Goal: Check status: Check status

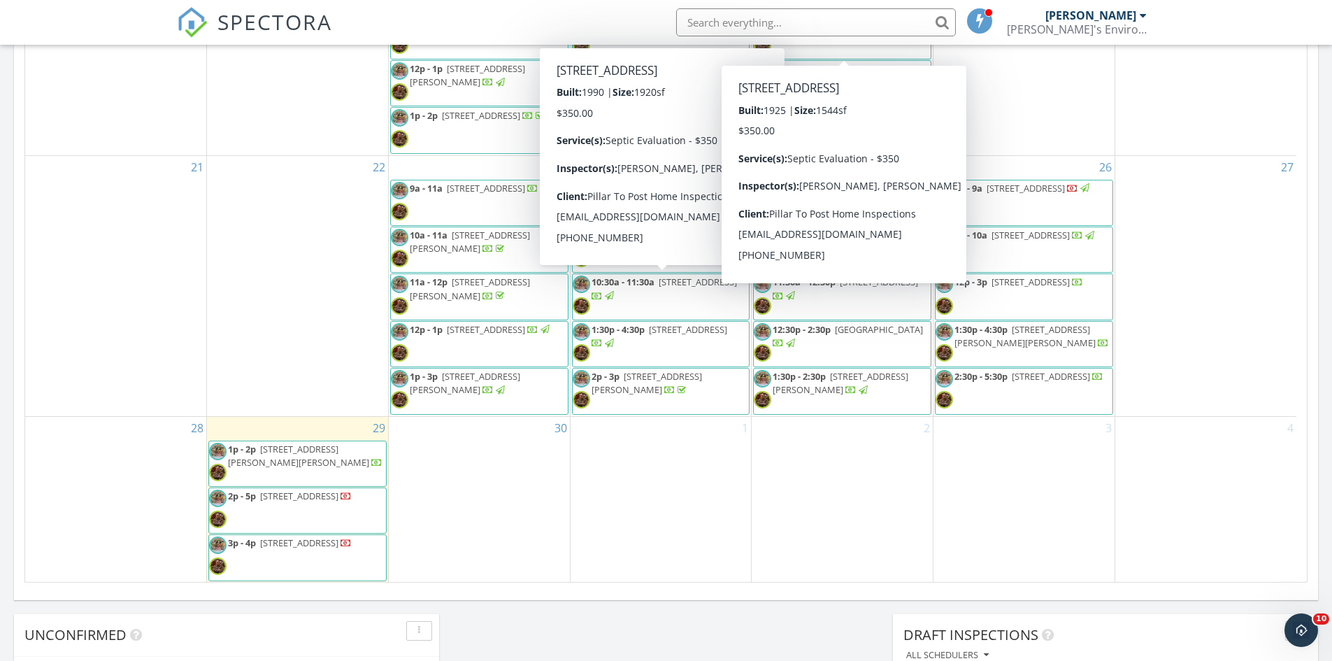
scroll to position [1295, 1354]
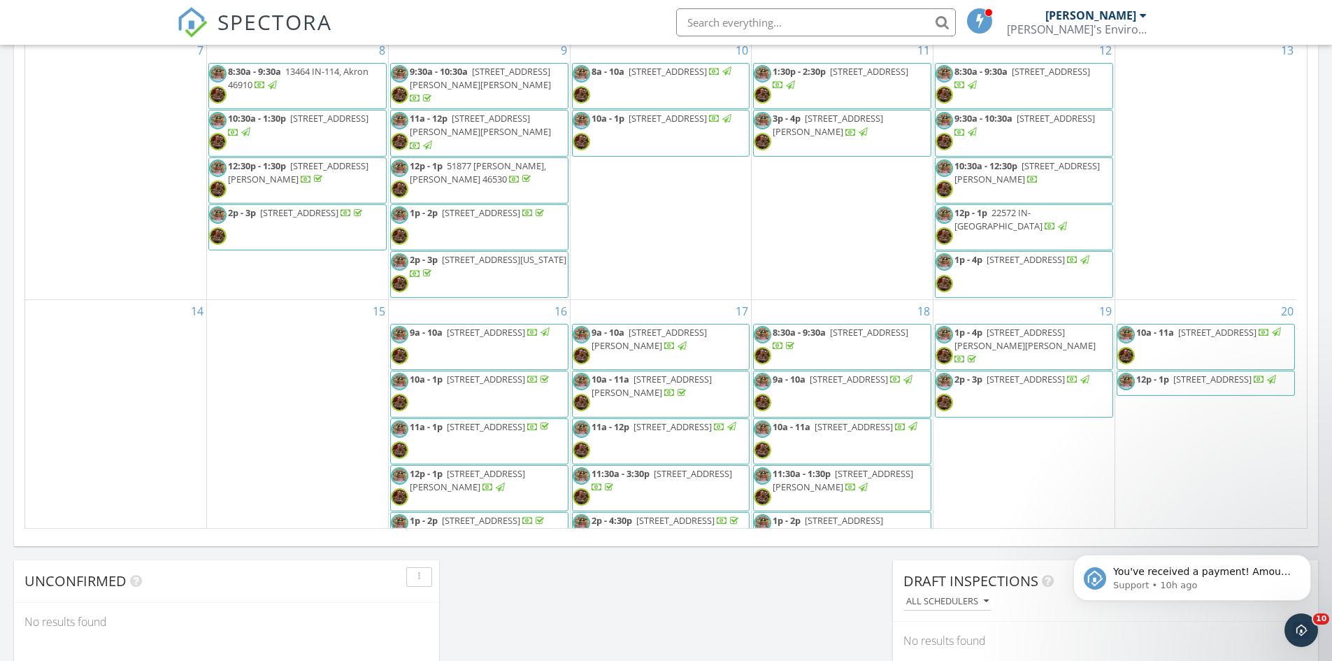
scroll to position [280, 0]
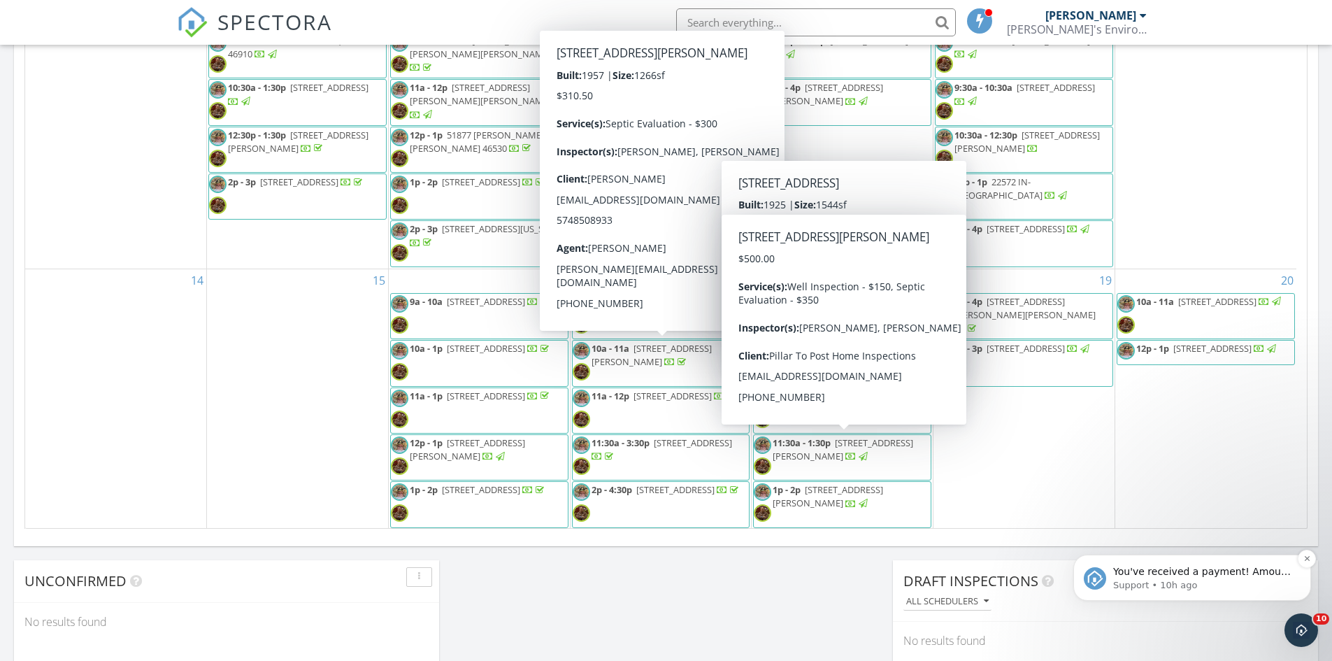
click at [1093, 582] on img "message notification from Support, 10h ago. You've received a payment! Amount $…" at bounding box center [1095, 578] width 22 height 22
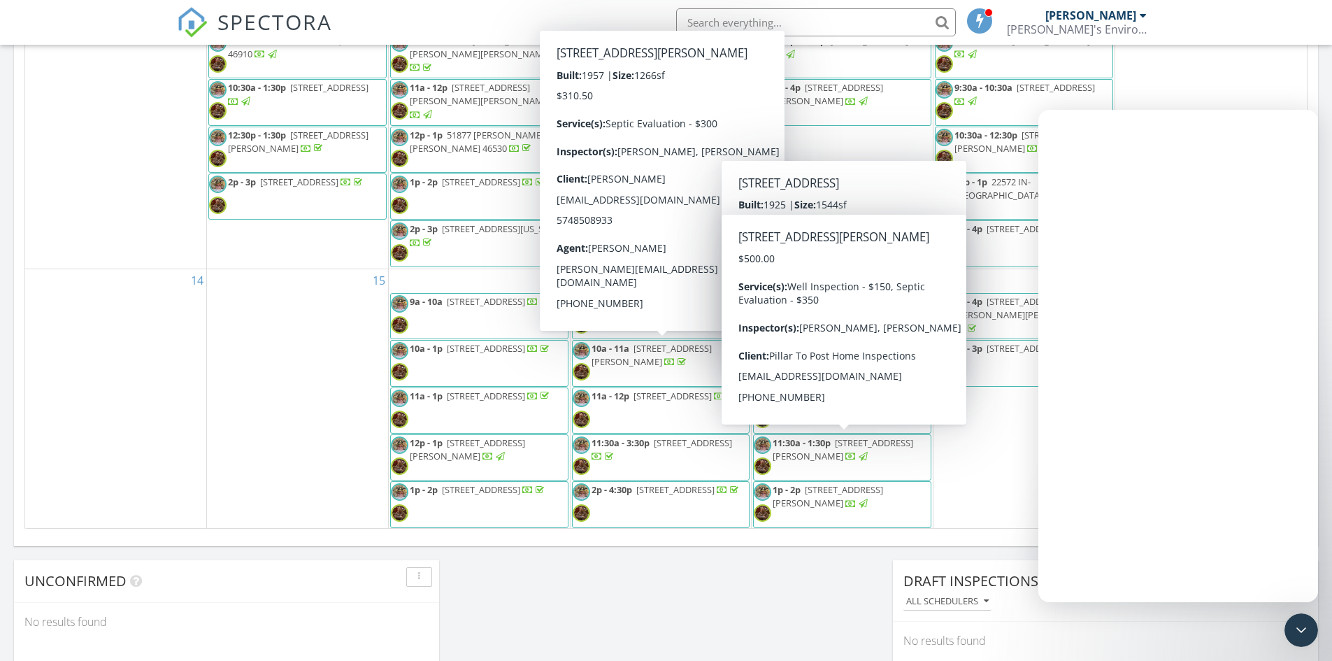
scroll to position [0, 0]
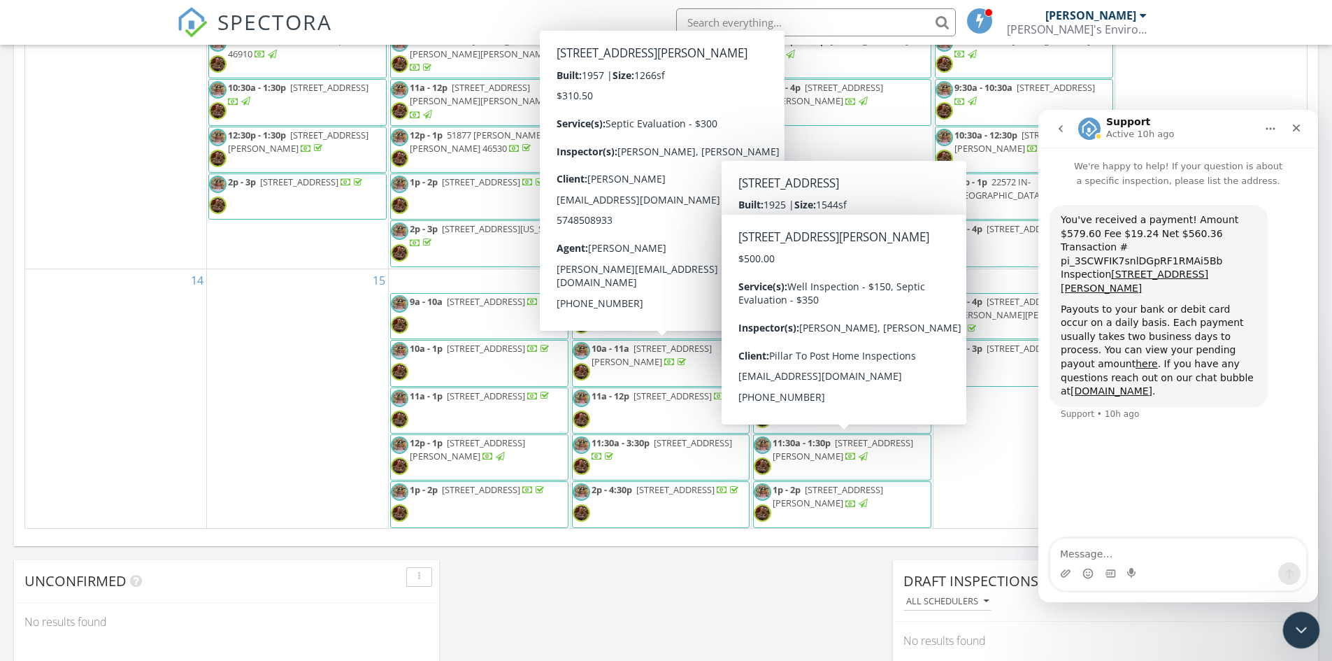
click at [1295, 633] on icon "Close Intercom Messenger" at bounding box center [1299, 628] width 17 height 17
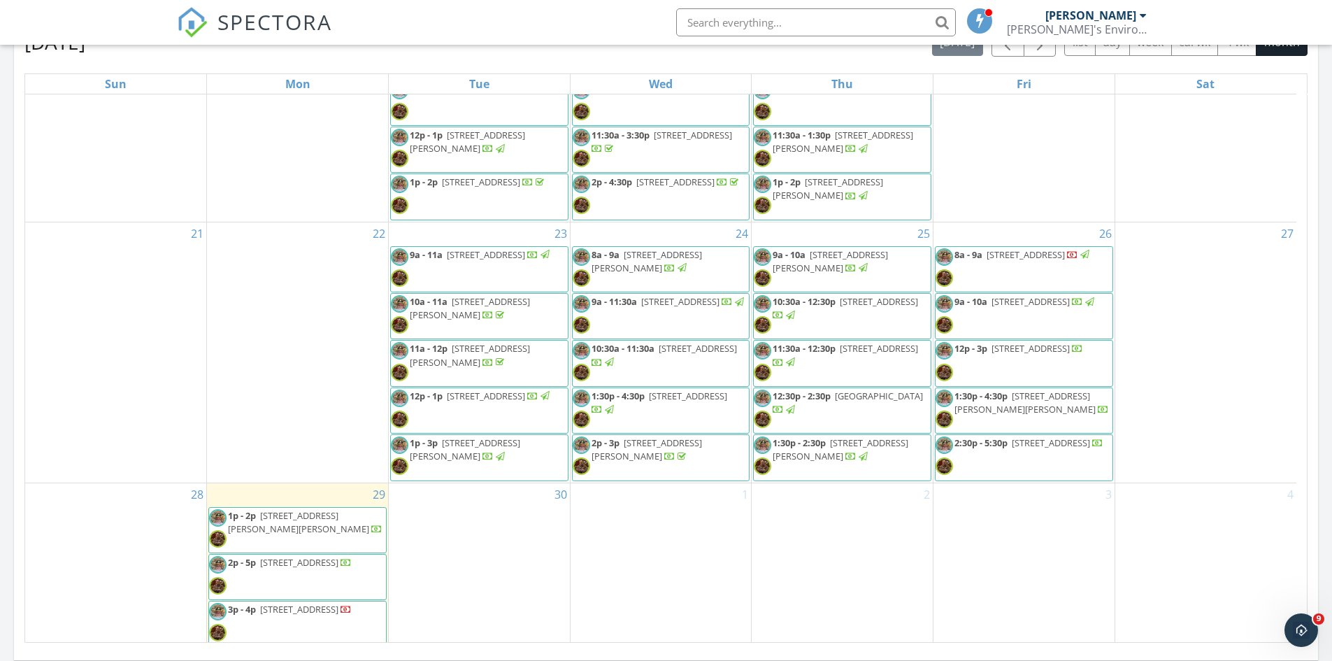
scroll to position [708, 0]
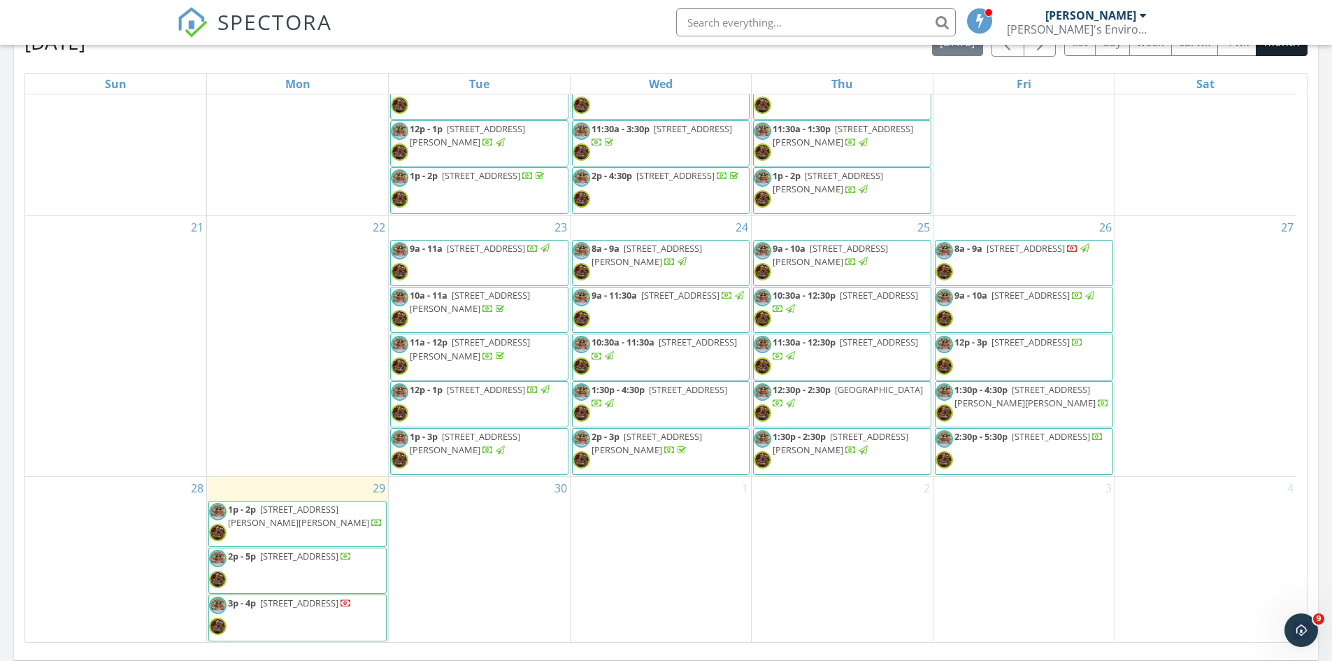
click at [835, 396] on span "69581 Fox Crossing, Edwardsburg 49112" at bounding box center [879, 389] width 88 height 13
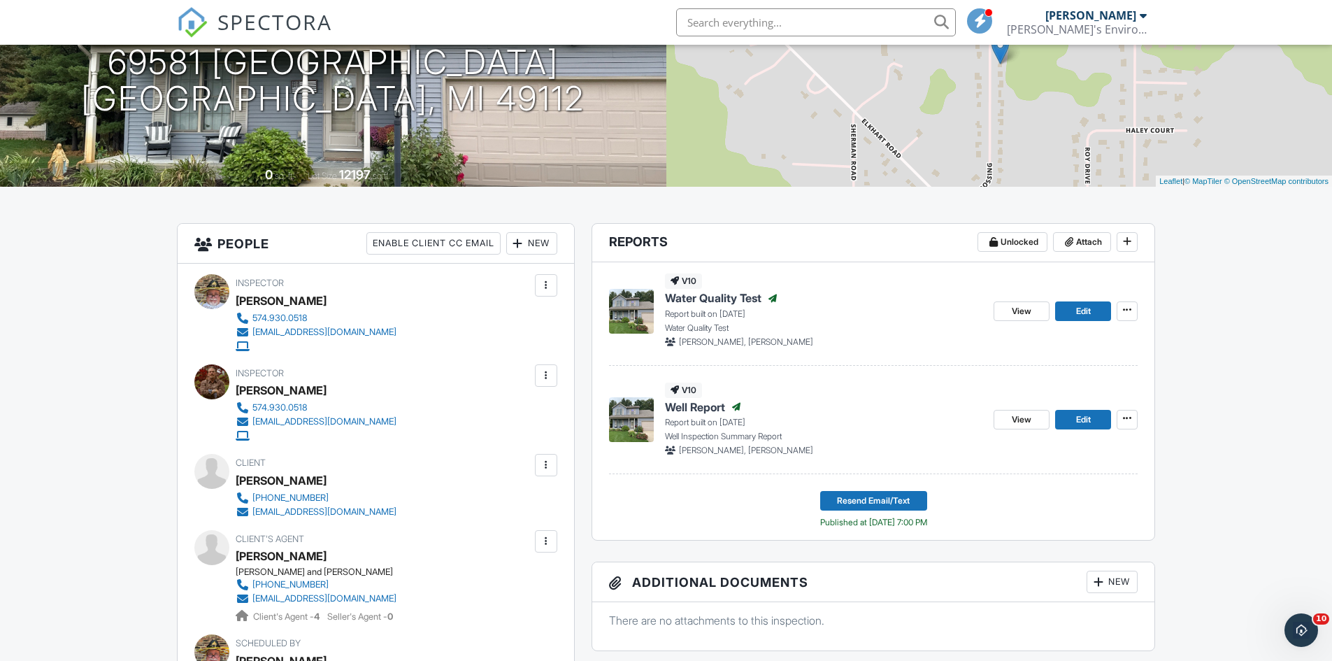
scroll to position [210, 0]
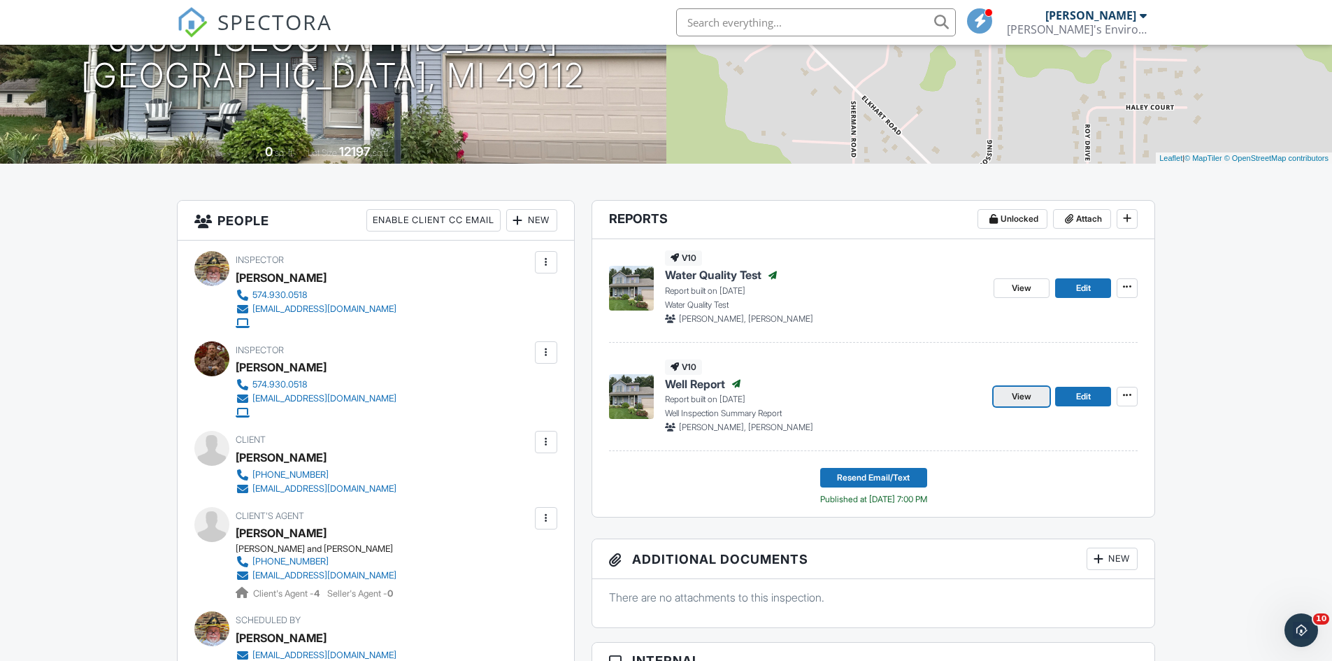
click at [1023, 390] on span "View" at bounding box center [1022, 397] width 20 height 14
click at [1014, 285] on span "View" at bounding box center [1022, 288] width 20 height 14
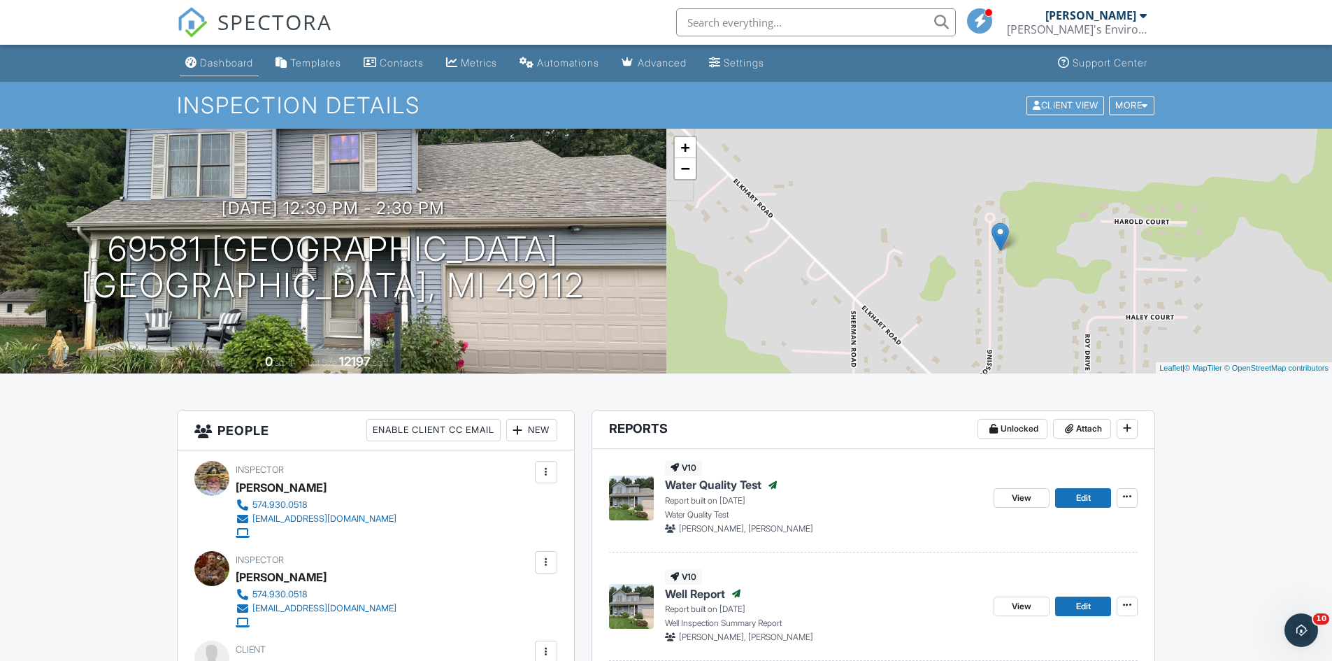
click at [218, 69] on link "Dashboard" at bounding box center [219, 63] width 79 height 26
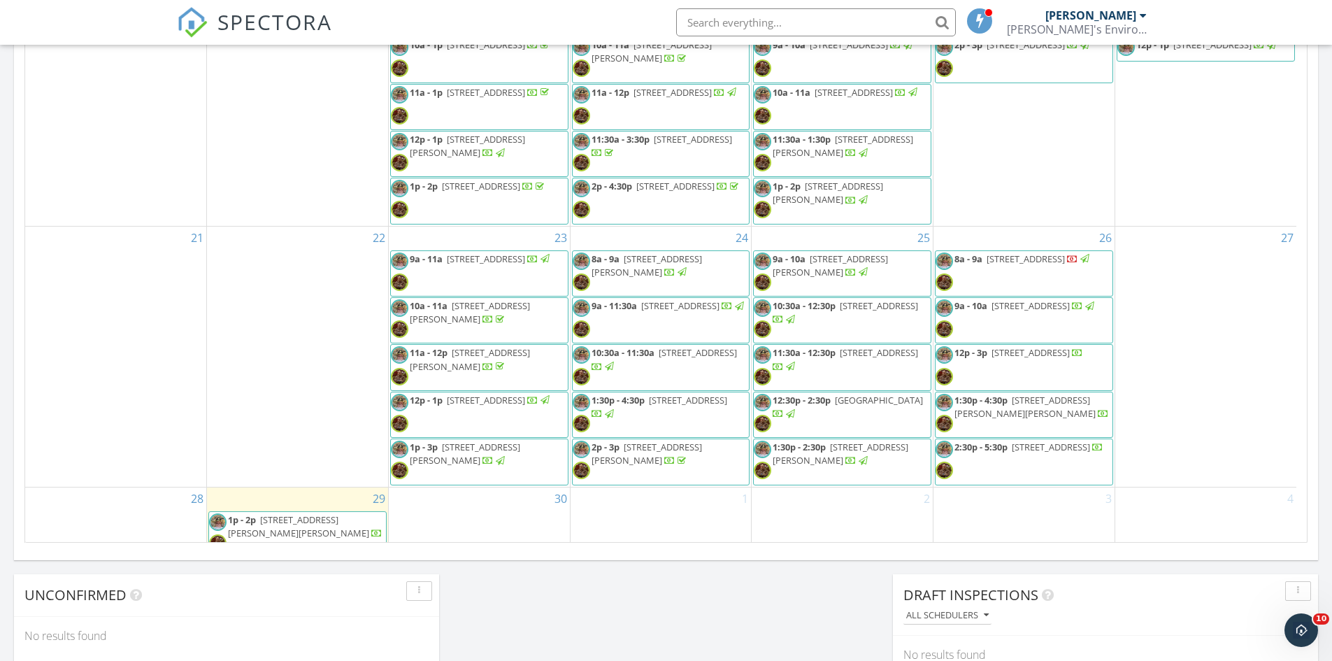
scroll to position [611, 0]
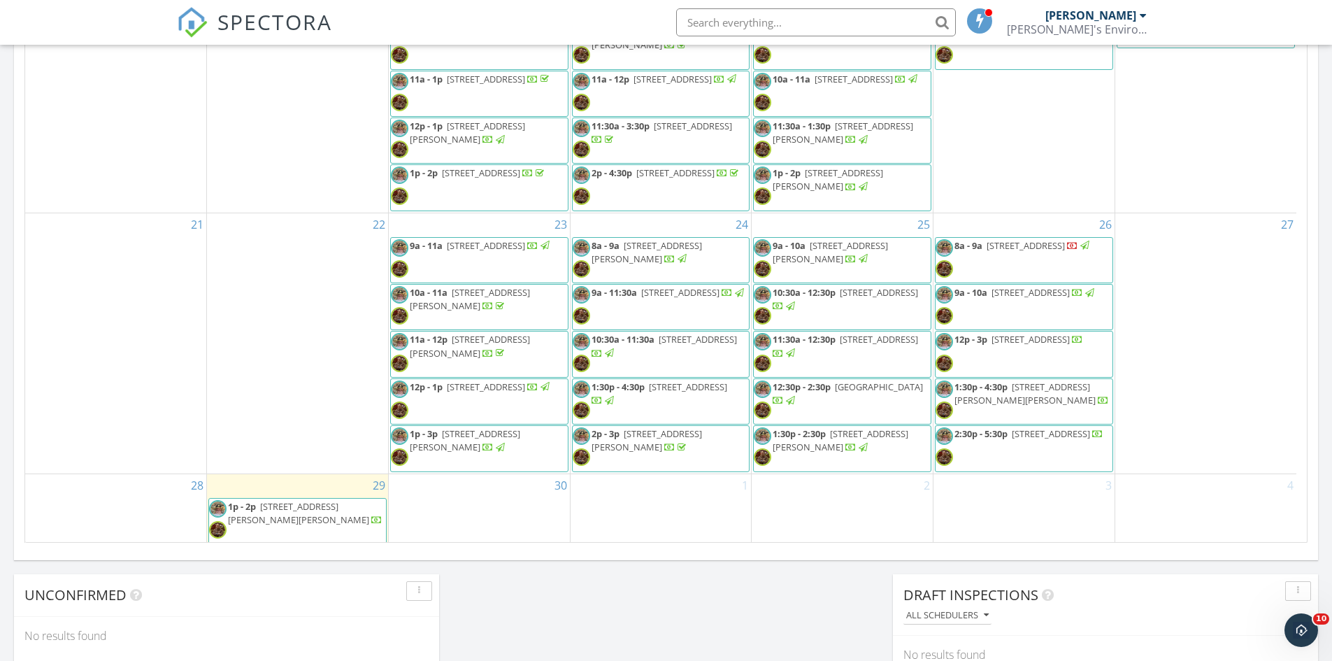
click at [850, 393] on span "[GEOGRAPHIC_DATA]" at bounding box center [879, 387] width 88 height 13
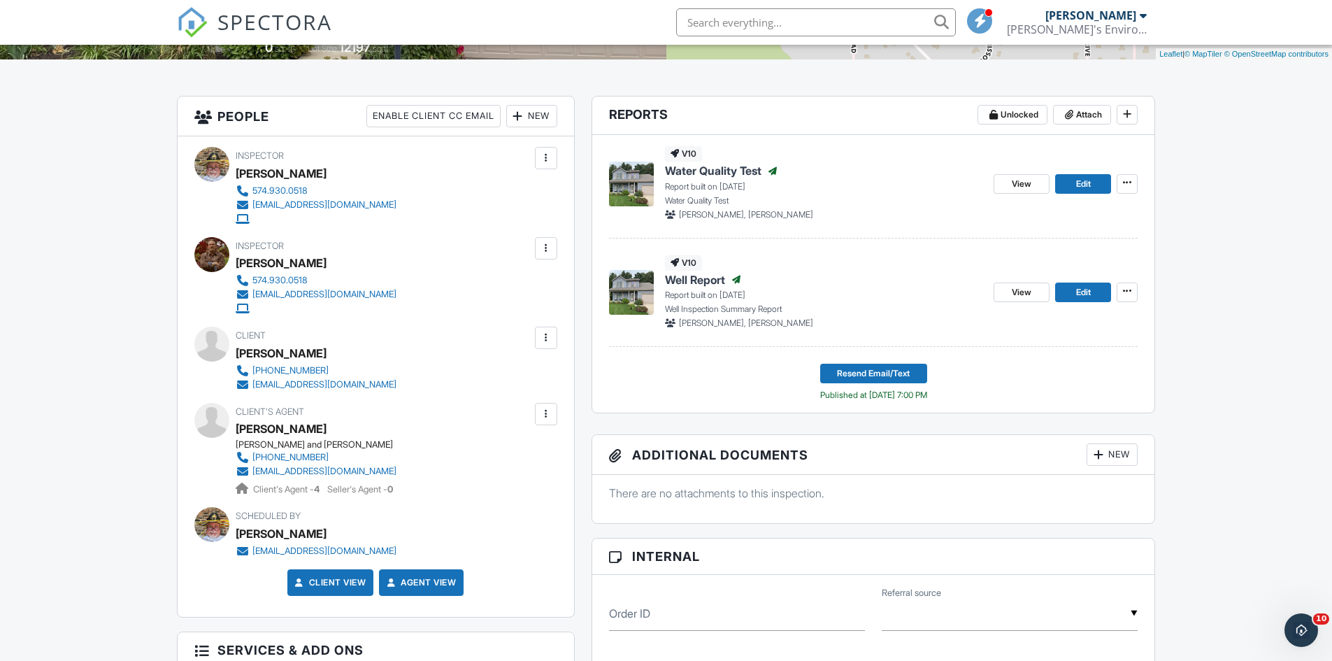
scroll to position [280, 0]
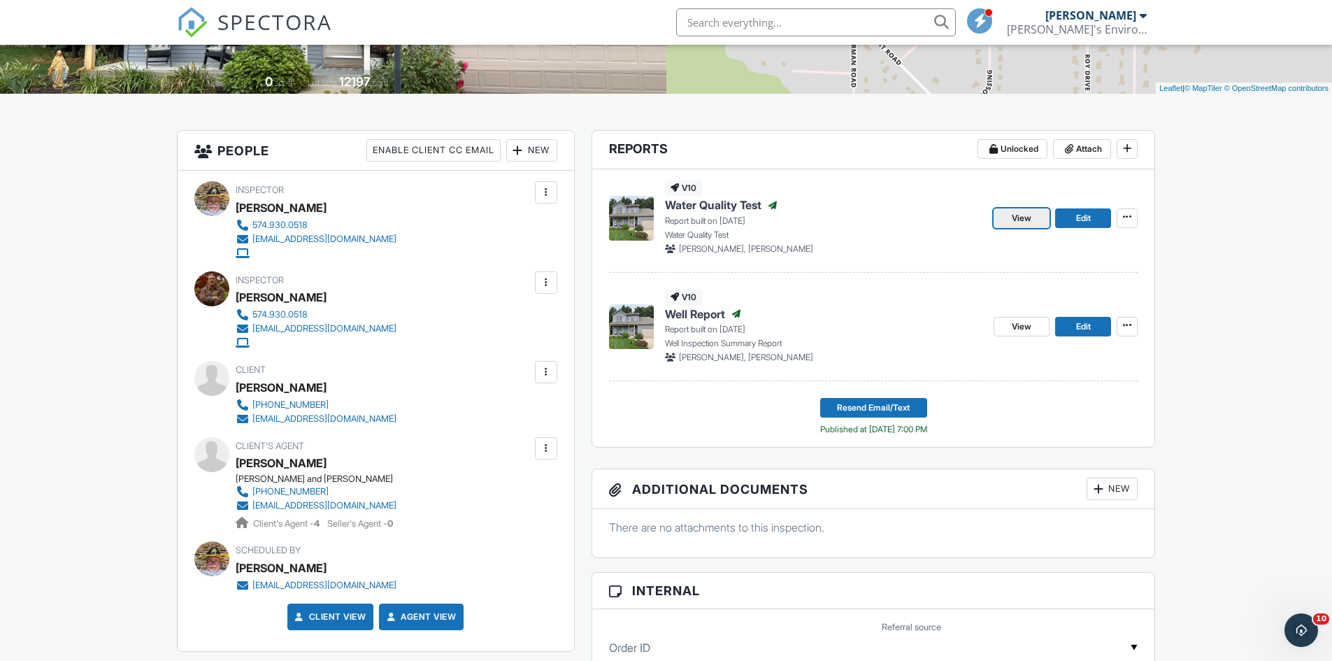
click at [1016, 220] on span "View" at bounding box center [1022, 218] width 20 height 14
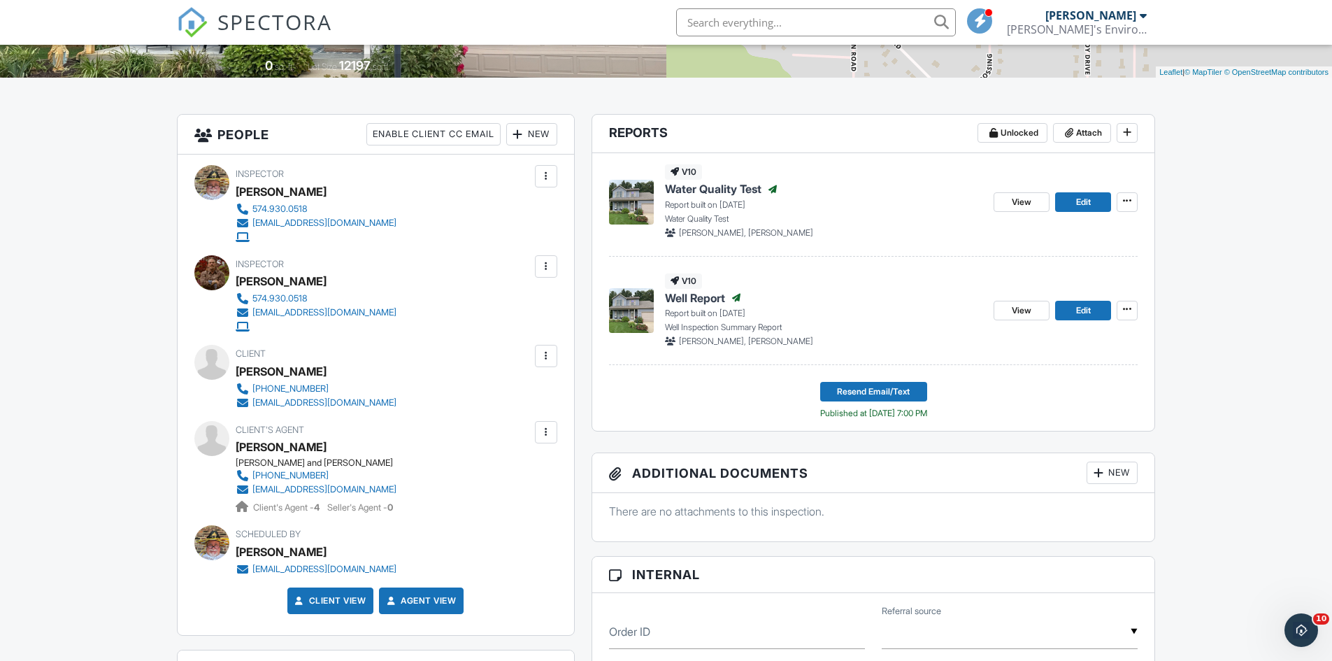
scroll to position [280, 0]
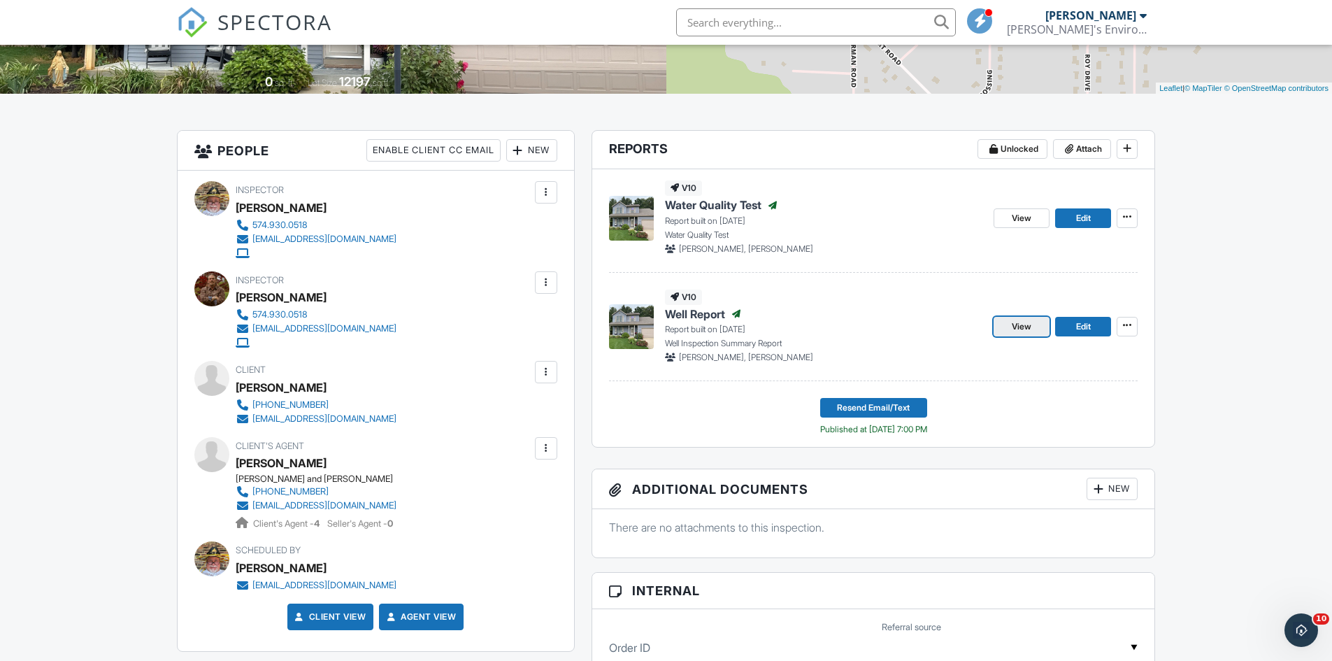
click at [1023, 326] on span "View" at bounding box center [1022, 327] width 20 height 14
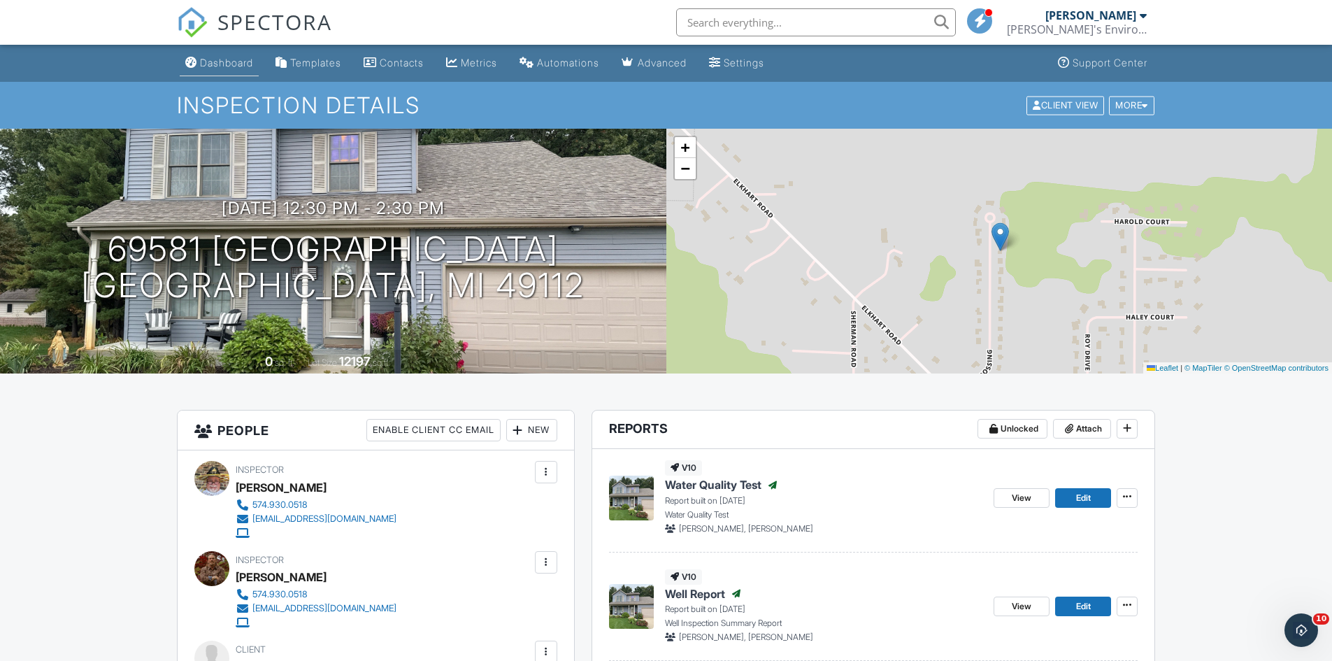
click at [228, 62] on div "Dashboard" at bounding box center [226, 63] width 53 height 12
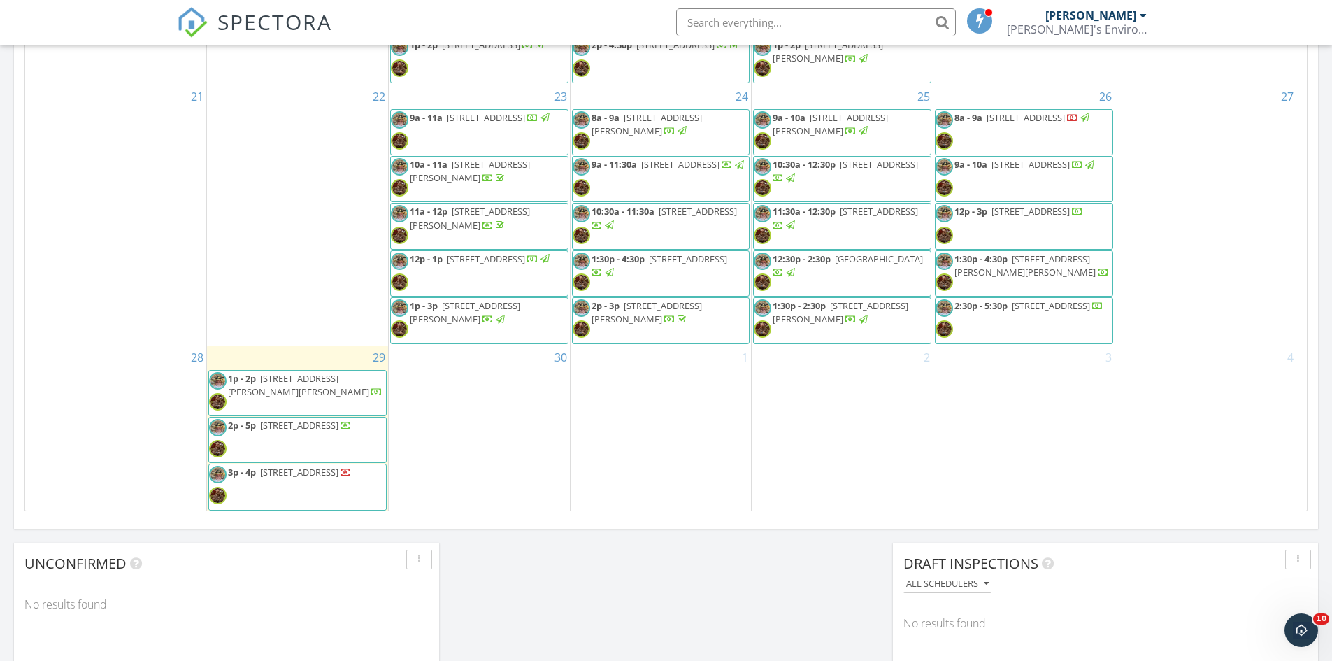
scroll to position [708, 0]
